Goal: Navigation & Orientation: Find specific page/section

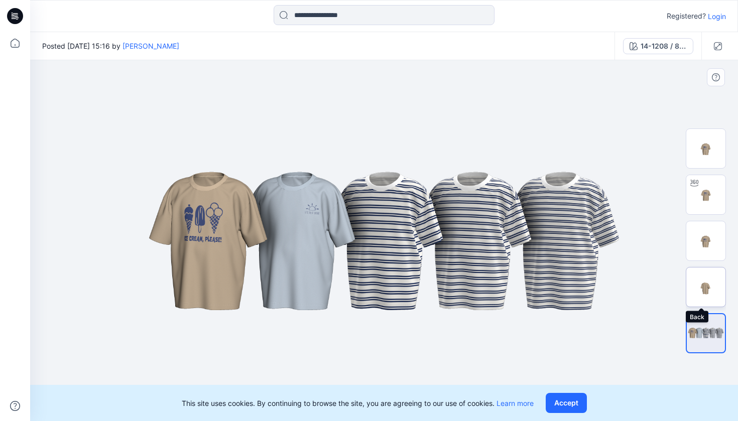
click at [707, 292] on img at bounding box center [705, 287] width 39 height 39
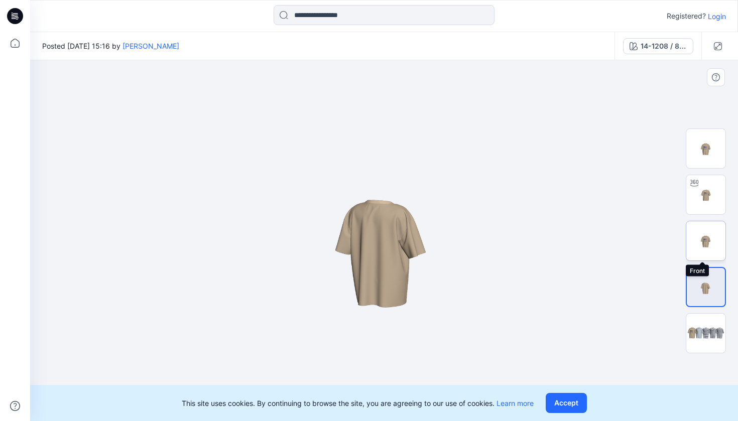
click at [709, 242] on img at bounding box center [705, 240] width 39 height 39
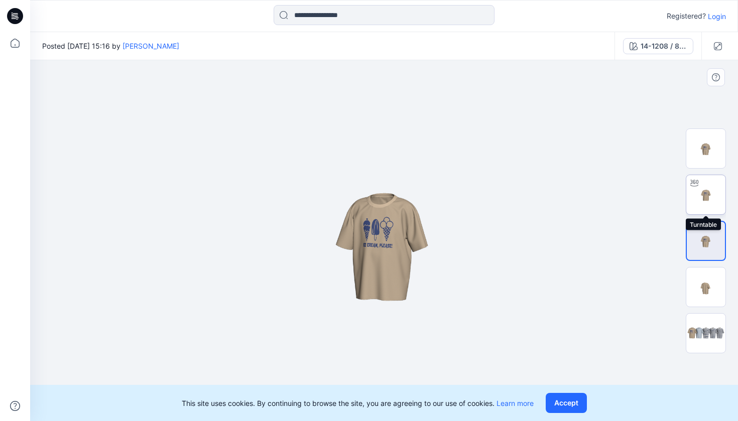
click at [711, 209] on img at bounding box center [705, 194] width 39 height 39
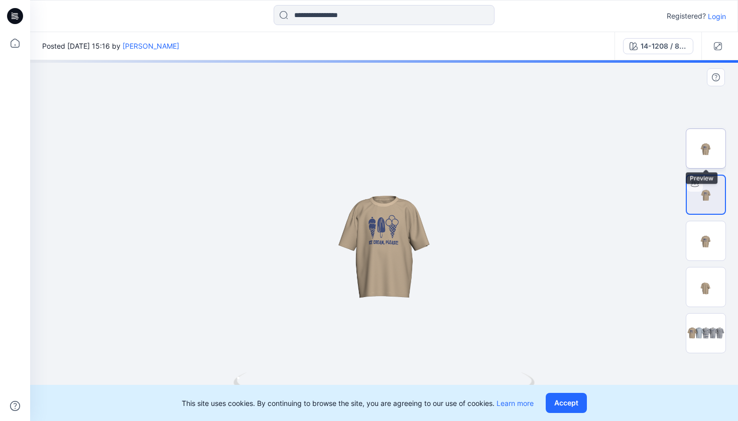
click at [712, 160] on img at bounding box center [705, 148] width 39 height 39
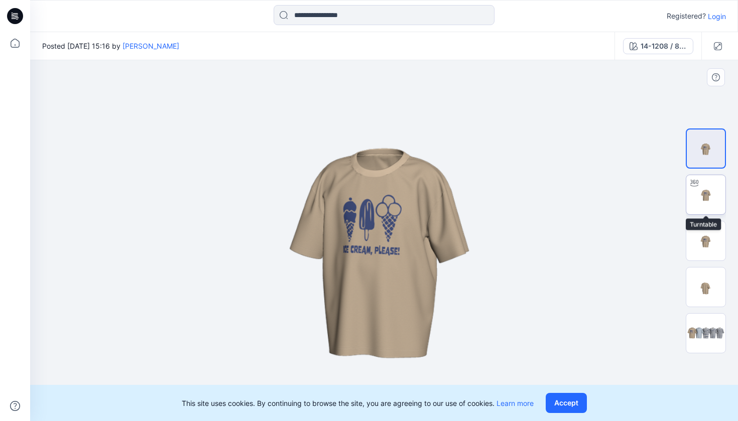
click at [697, 198] on img at bounding box center [705, 194] width 39 height 39
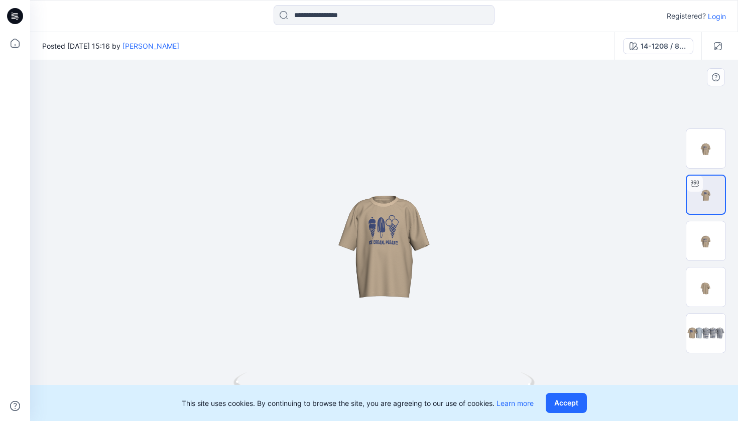
drag, startPoint x: 401, startPoint y: 241, endPoint x: 418, endPoint y: 248, distance: 18.1
click at [418, 248] on div at bounding box center [384, 240] width 708 height 361
click at [706, 245] on img at bounding box center [705, 240] width 39 height 39
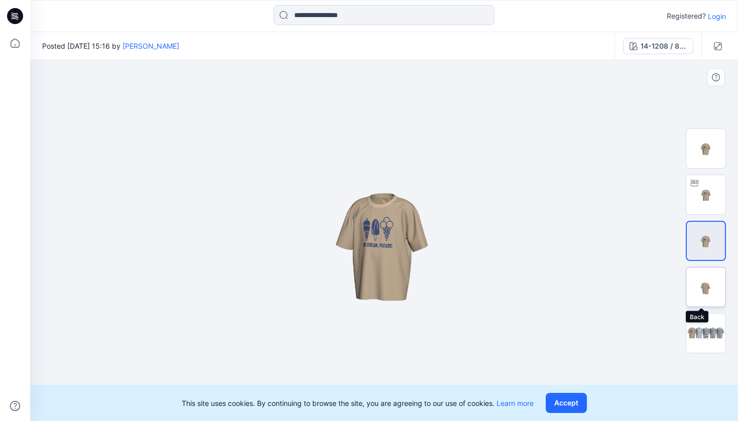
click at [703, 276] on img at bounding box center [705, 287] width 39 height 39
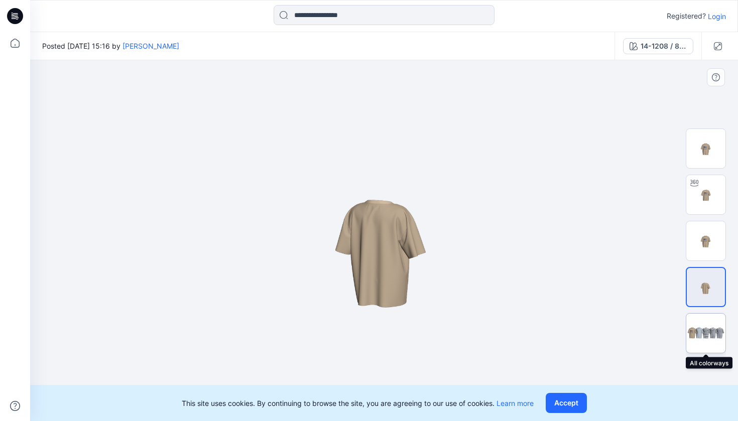
click at [712, 330] on img at bounding box center [705, 333] width 39 height 24
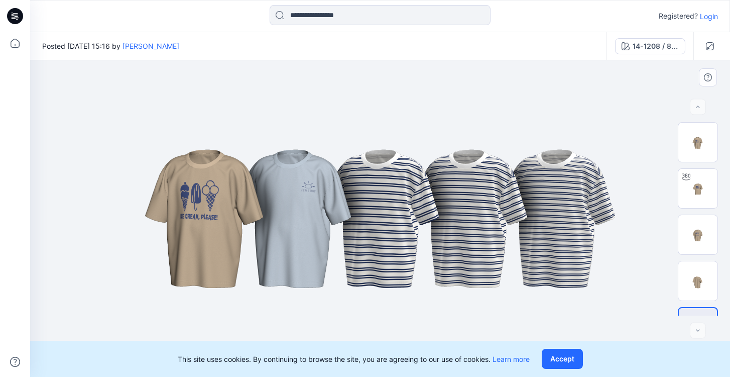
scroll to position [32, 0]
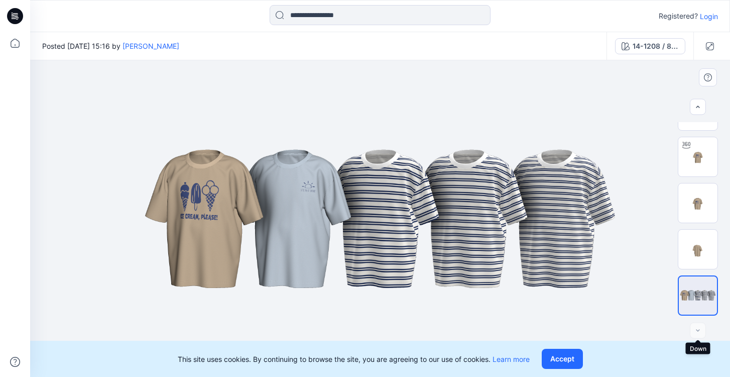
click at [701, 328] on div at bounding box center [698, 330] width 16 height 16
click at [271, 0] on div "Registered? Login" at bounding box center [380, 16] width 700 height 32
